Goal: Task Accomplishment & Management: Manage account settings

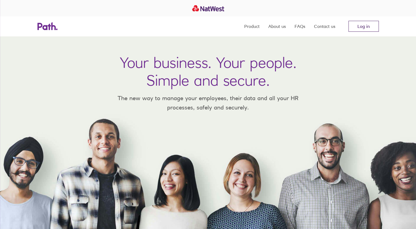
click at [363, 23] on link "Log in" at bounding box center [363, 26] width 30 height 11
click at [353, 28] on link "Log in" at bounding box center [363, 26] width 30 height 11
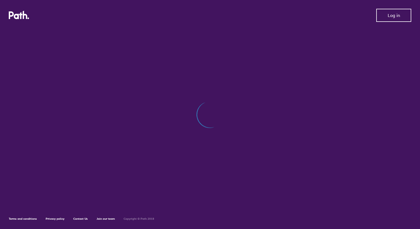
click at [390, 15] on span "Log in" at bounding box center [394, 15] width 12 height 5
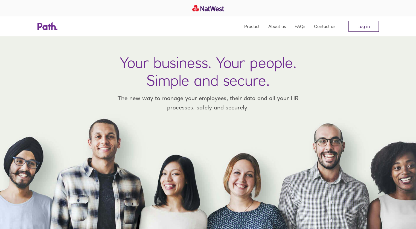
click at [364, 27] on link "Log in" at bounding box center [363, 26] width 30 height 11
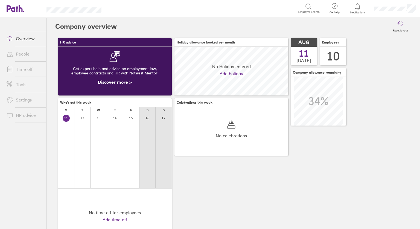
scroll to position [49, 114]
click at [22, 69] on link "Time off" at bounding box center [24, 69] width 44 height 11
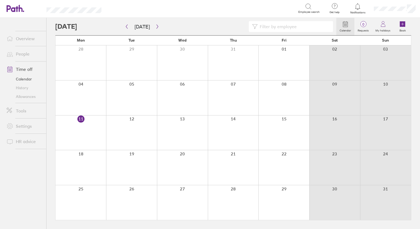
click at [277, 129] on div at bounding box center [283, 132] width 51 height 35
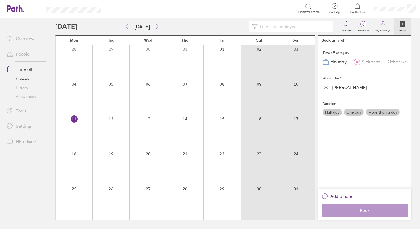
click at [28, 41] on link "Overview" at bounding box center [24, 38] width 44 height 11
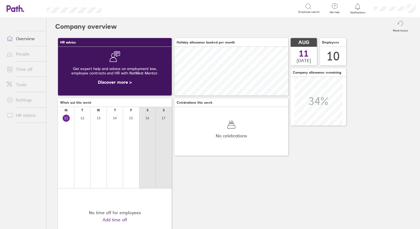
scroll to position [49, 114]
click at [29, 69] on link "Time off" at bounding box center [24, 69] width 44 height 11
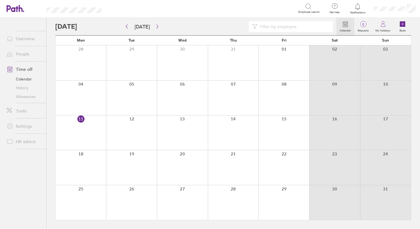
click at [275, 138] on div at bounding box center [283, 132] width 51 height 35
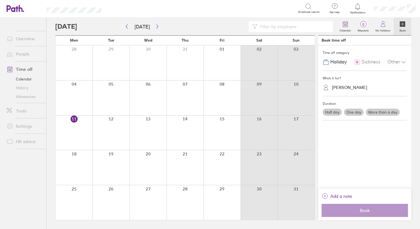
click at [24, 55] on link "People" at bounding box center [24, 53] width 44 height 11
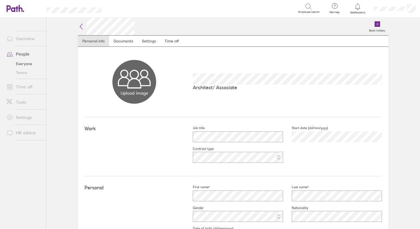
click at [26, 39] on link "Overview" at bounding box center [24, 38] width 44 height 11
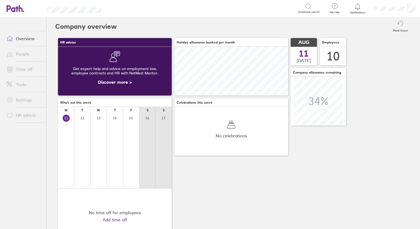
scroll to position [49, 114]
click at [71, 121] on div at bounding box center [66, 150] width 16 height 75
click at [168, 103] on span "3" at bounding box center [166, 102] width 5 height 5
click at [27, 68] on link "Time off" at bounding box center [24, 69] width 44 height 11
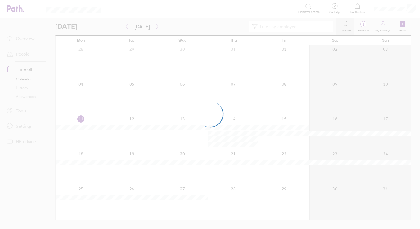
click at [363, 25] on div at bounding box center [210, 114] width 420 height 229
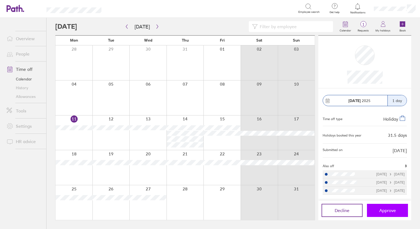
click at [391, 213] on span "Approve" at bounding box center [387, 210] width 17 height 5
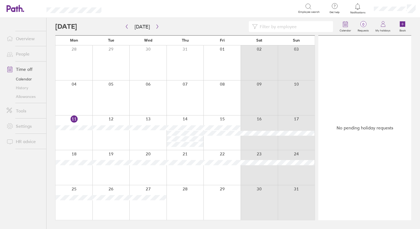
click at [21, 55] on link "People" at bounding box center [24, 53] width 44 height 11
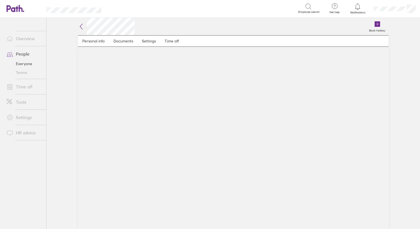
click at [16, 58] on link "People" at bounding box center [24, 53] width 44 height 11
click at [16, 66] on link "Everyone" at bounding box center [24, 63] width 44 height 9
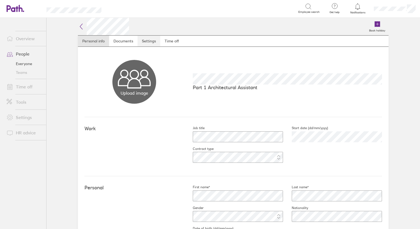
click at [150, 41] on link "Settings" at bounding box center [149, 41] width 23 height 11
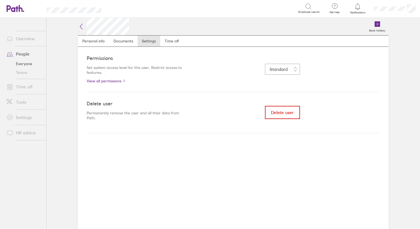
click at [283, 115] on button "Delete user" at bounding box center [282, 112] width 35 height 13
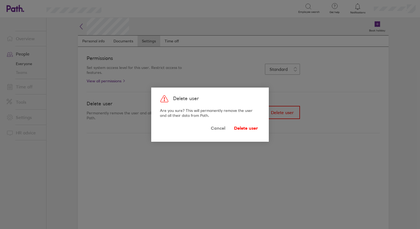
click at [216, 127] on span "Cancel" at bounding box center [218, 128] width 14 height 9
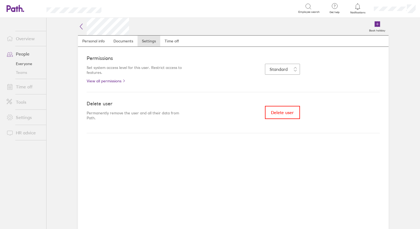
click at [80, 27] on icon at bounding box center [81, 26] width 7 height 7
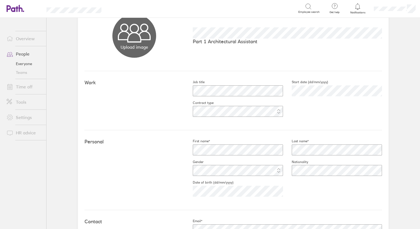
scroll to position [36, 0]
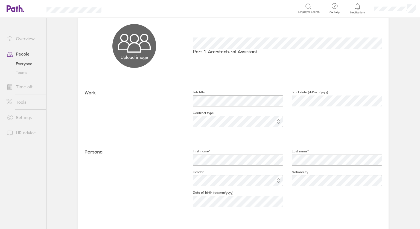
click at [282, 121] on div "Job title Start date (dd/mm/yyyy) 2024-08-01 Contract type" at bounding box center [283, 110] width 198 height 41
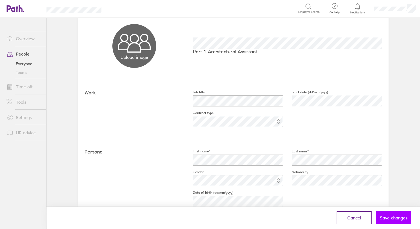
click at [389, 219] on span "Save changes" at bounding box center [394, 217] width 28 height 5
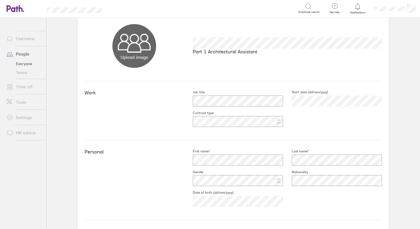
scroll to position [0, 0]
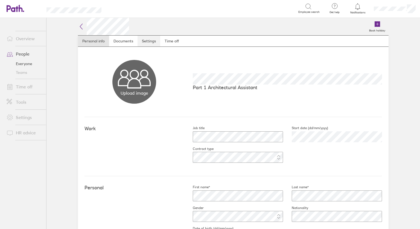
click at [144, 39] on link "Settings" at bounding box center [149, 41] width 23 height 11
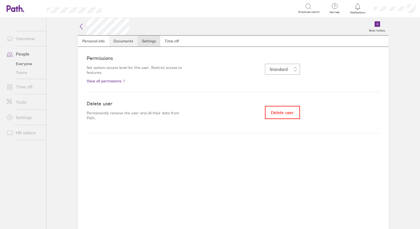
click at [115, 41] on link "Documents" at bounding box center [123, 41] width 28 height 11
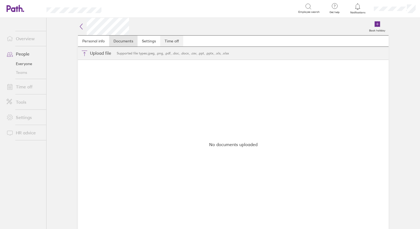
click at [172, 42] on link "Time off" at bounding box center [171, 41] width 23 height 11
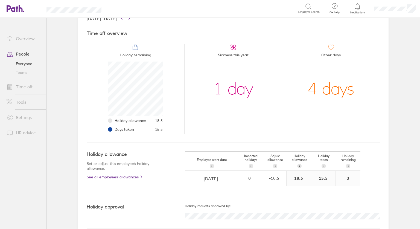
scroll to position [48, 0]
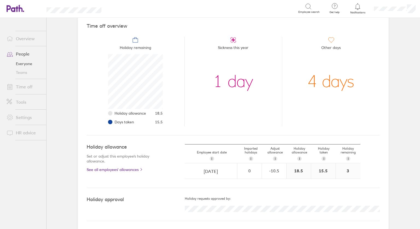
click at [30, 57] on link "People" at bounding box center [24, 53] width 44 height 11
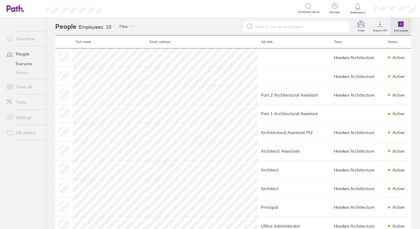
click at [398, 24] on icon at bounding box center [400, 23] width 5 height 5
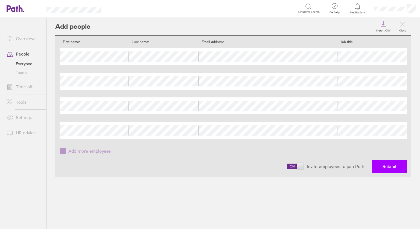
drag, startPoint x: 388, startPoint y: 169, endPoint x: 388, endPoint y: 172, distance: 3.1
click at [388, 172] on button "Submit" at bounding box center [389, 166] width 35 height 13
click at [390, 164] on span "Submit" at bounding box center [390, 166] width 14 height 5
click at [383, 167] on span "Submit" at bounding box center [390, 166] width 14 height 5
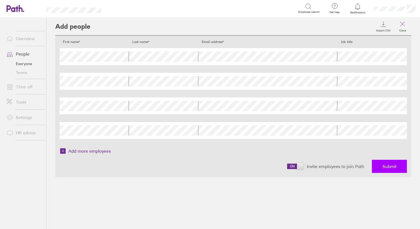
click at [383, 167] on span "Submit" at bounding box center [390, 166] width 14 height 5
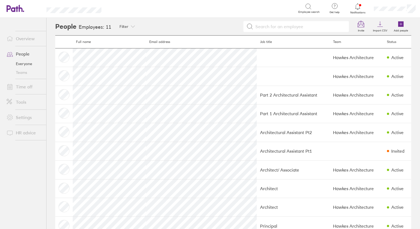
click at [22, 57] on link "People" at bounding box center [24, 53] width 44 height 11
click at [30, 35] on link "Overview" at bounding box center [24, 38] width 44 height 11
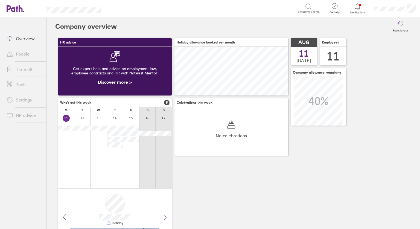
scroll to position [49, 114]
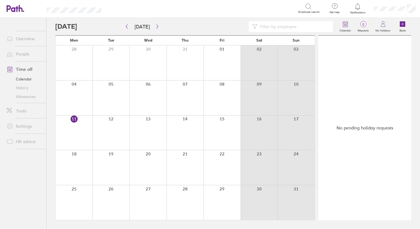
click at [26, 82] on link "Calendar" at bounding box center [24, 79] width 44 height 9
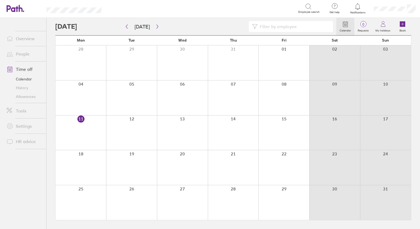
click at [23, 89] on link "History" at bounding box center [24, 87] width 44 height 9
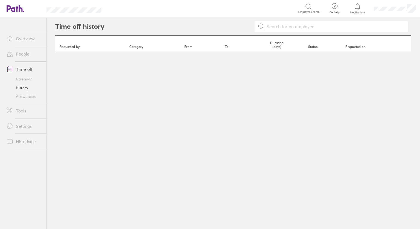
click at [31, 39] on link "Overview" at bounding box center [24, 38] width 44 height 11
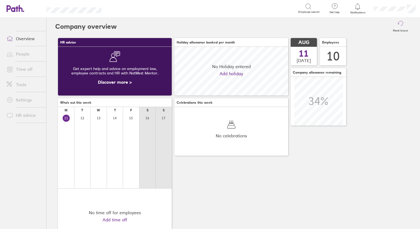
scroll to position [49, 114]
click at [195, 67] on div "No Holiday entered Add holiday" at bounding box center [231, 71] width 114 height 49
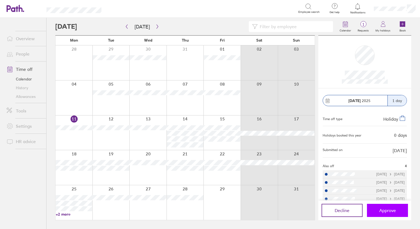
click at [389, 211] on span "Approve" at bounding box center [387, 210] width 17 height 5
click at [64, 216] on link "+2 more" at bounding box center [74, 214] width 36 height 5
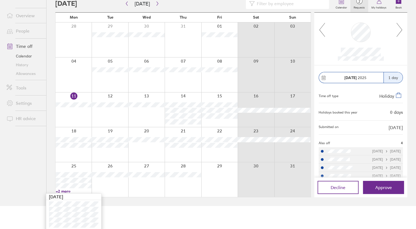
scroll to position [24, 0]
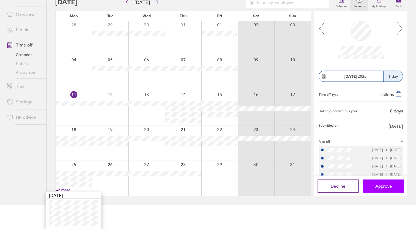
click at [379, 187] on span "Approve" at bounding box center [383, 186] width 17 height 5
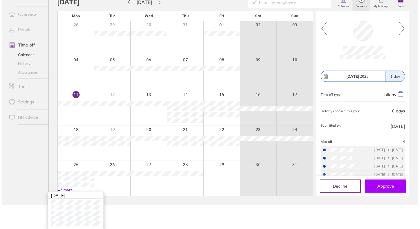
scroll to position [0, 0]
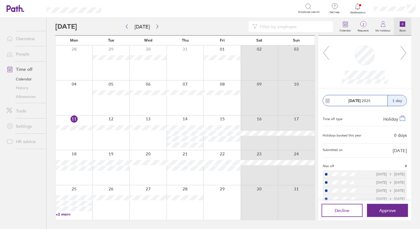
click at [401, 27] on icon at bounding box center [402, 23] width 5 height 5
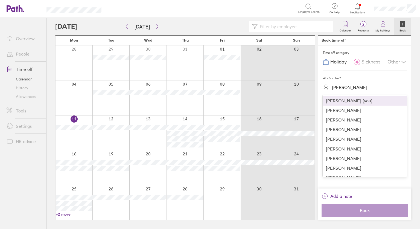
click at [335, 89] on div "Sophie Hawkes" at bounding box center [349, 87] width 35 height 5
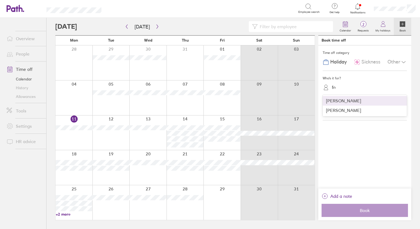
type input "frey"
click at [339, 104] on div "Freya Hennessey" at bounding box center [365, 101] width 84 height 10
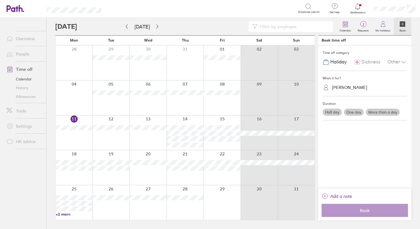
click at [356, 112] on label "One day" at bounding box center [354, 112] width 20 height 7
click at [0, 0] on input "One day" at bounding box center [0, 0] width 0 height 0
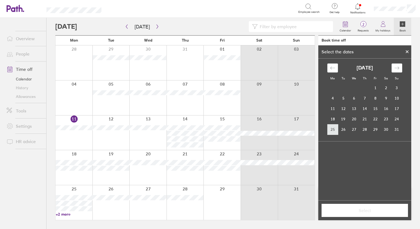
click at [334, 126] on td "25" at bounding box center [332, 129] width 11 height 10
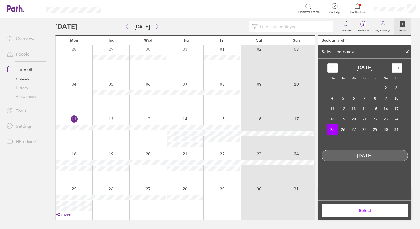
click at [364, 210] on span "Select" at bounding box center [364, 210] width 79 height 5
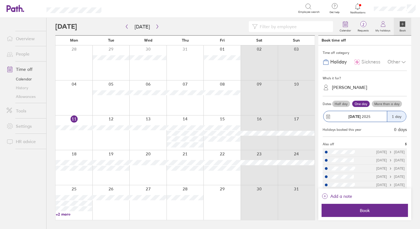
click at [364, 210] on span "Book" at bounding box center [364, 210] width 79 height 5
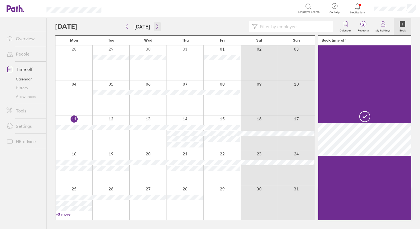
click at [156, 25] on icon "button" at bounding box center [157, 26] width 4 height 4
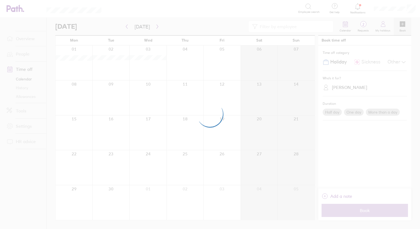
click at [21, 57] on div at bounding box center [210, 114] width 420 height 229
click at [68, 56] on div at bounding box center [210, 114] width 420 height 229
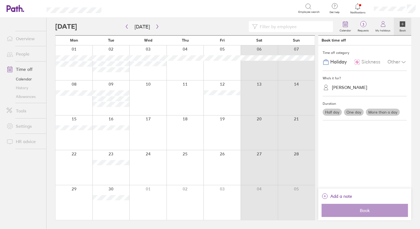
click at [357, 5] on icon at bounding box center [357, 6] width 7 height 7
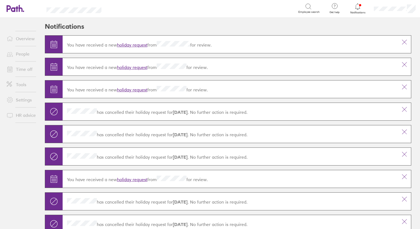
click at [128, 90] on link "holiday request" at bounding box center [132, 89] width 30 height 5
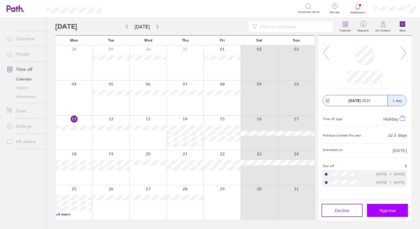
click at [392, 214] on button "Approve" at bounding box center [387, 210] width 41 height 13
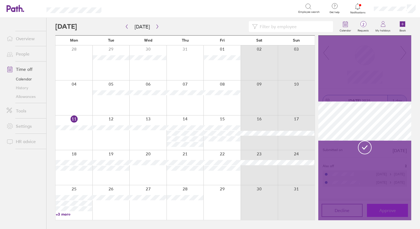
click at [392, 214] on div at bounding box center [364, 128] width 93 height 185
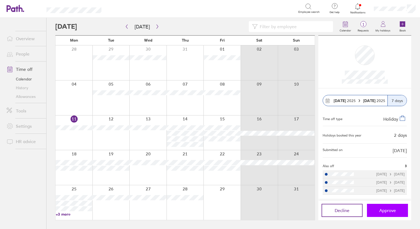
click at [387, 212] on span "Approve" at bounding box center [387, 210] width 17 height 5
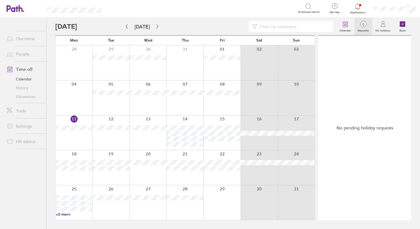
click at [28, 97] on link "Allowances" at bounding box center [24, 96] width 44 height 9
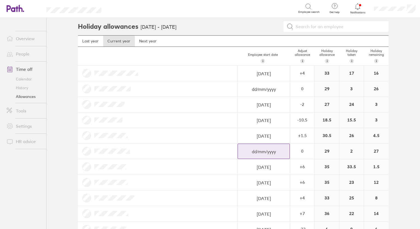
select select "July"
select select "2025"
select select "August"
select select "2025"
select select "September"
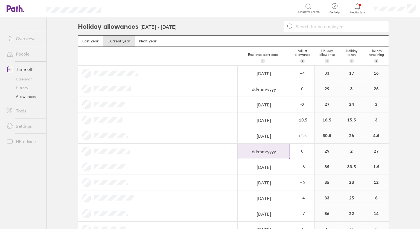
select select "2025"
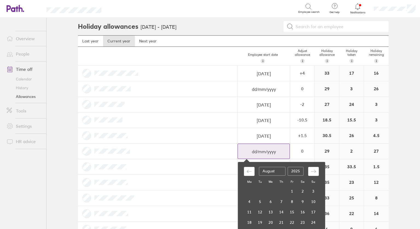
click at [258, 151] on input "dd/mm/yyyy" at bounding box center [264, 151] width 52 height 15
click at [247, 171] on icon "Move backward to switch to the previous month." at bounding box center [249, 171] width 5 height 5
select select "June"
select select "2025"
click at [246, 210] on td "14" at bounding box center [249, 212] width 11 height 10
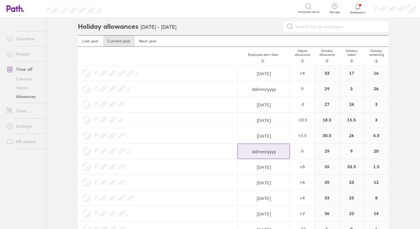
select select "July"
select select "2025"
select select "August"
select select "2025"
select select "September"
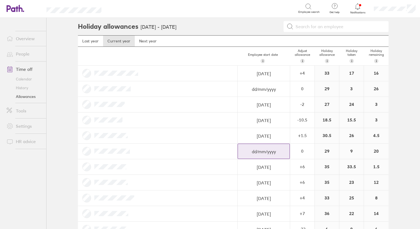
select select "2025"
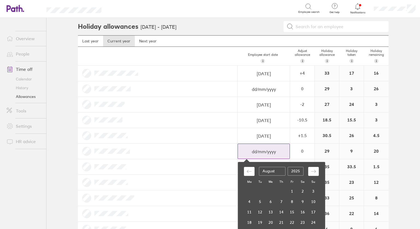
click at [259, 155] on input "dd/mm/yyyy" at bounding box center [264, 151] width 52 height 15
type input "[DATE]"
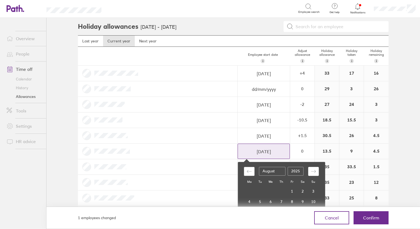
click at [247, 169] on icon "Move backward to switch to the previous month." at bounding box center [249, 171] width 5 height 5
select select "June"
select select "2025"
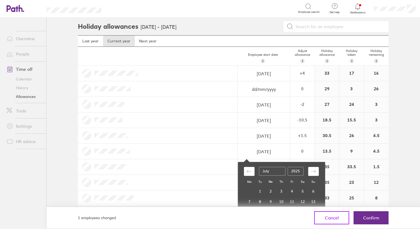
click at [335, 219] on span "Cancel" at bounding box center [332, 217] width 14 height 5
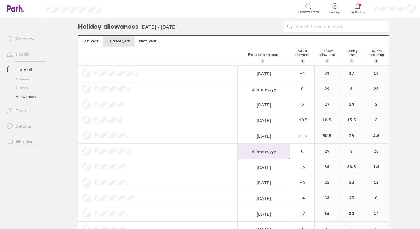
select select "July"
select select "2025"
select select "August"
select select "2025"
select select "September"
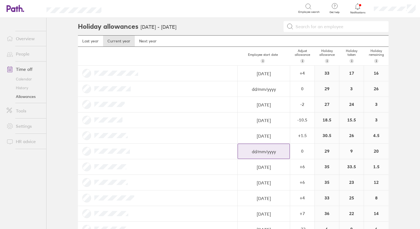
select select "2025"
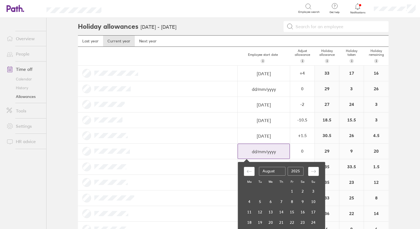
click at [262, 146] on input "dd/mm/yyyy" at bounding box center [264, 151] width 52 height 15
click at [247, 169] on icon "Move backward to switch to the previous month." at bounding box center [249, 171] width 5 height 5
select select "June"
select select "2025"
click at [247, 212] on td "14" at bounding box center [249, 212] width 11 height 10
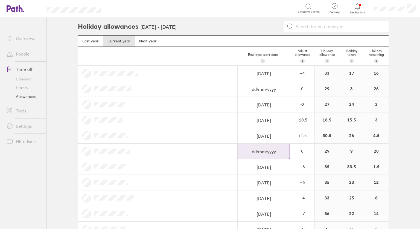
type input "[DATE]"
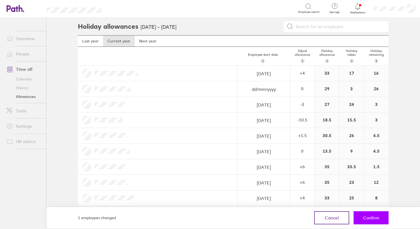
click at [369, 220] on span "Confirm" at bounding box center [371, 217] width 16 height 5
click at [372, 218] on span "Confirm" at bounding box center [371, 217] width 16 height 5
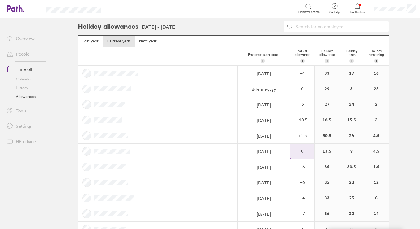
click at [301, 81] on div "0" at bounding box center [302, 73] width 24 height 15
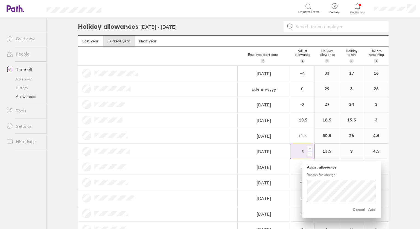
click at [331, 208] on div "Cancel Add" at bounding box center [341, 209] width 69 height 9
click at [368, 209] on span "Add" at bounding box center [372, 209] width 9 height 9
click at [308, 154] on div "-" at bounding box center [310, 154] width 4 height 4
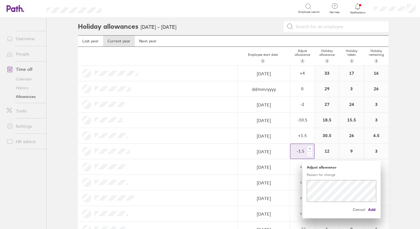
click at [308, 154] on div "-" at bounding box center [310, 154] width 4 height 4
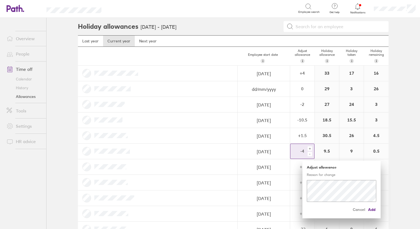
click at [308, 154] on div "-" at bounding box center [310, 154] width 4 height 4
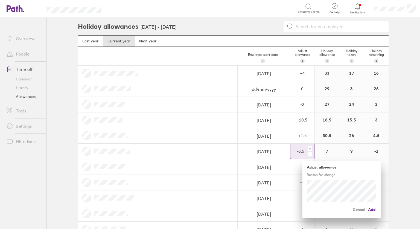
click at [308, 148] on div "+" at bounding box center [310, 148] width 4 height 4
click at [371, 209] on span "Add" at bounding box center [372, 209] width 9 height 9
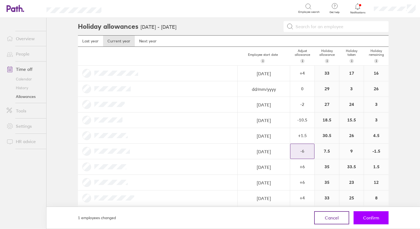
click at [369, 217] on span "Confirm" at bounding box center [371, 217] width 16 height 5
drag, startPoint x: 369, startPoint y: 217, endPoint x: 369, endPoint y: 220, distance: 2.8
click at [369, 220] on span "Confirm" at bounding box center [371, 217] width 16 height 5
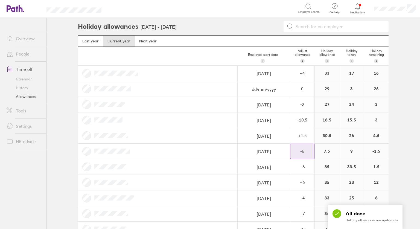
click at [359, 6] on icon at bounding box center [357, 6] width 7 height 7
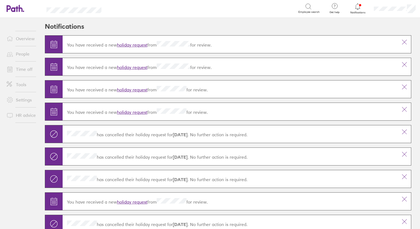
click at [14, 40] on span at bounding box center [9, 38] width 14 height 7
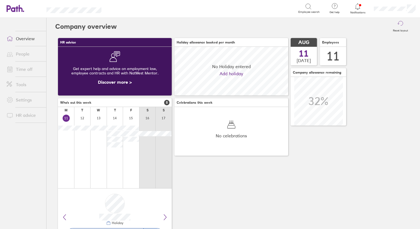
scroll to position [49, 114]
